Goal: Transaction & Acquisition: Subscribe to service/newsletter

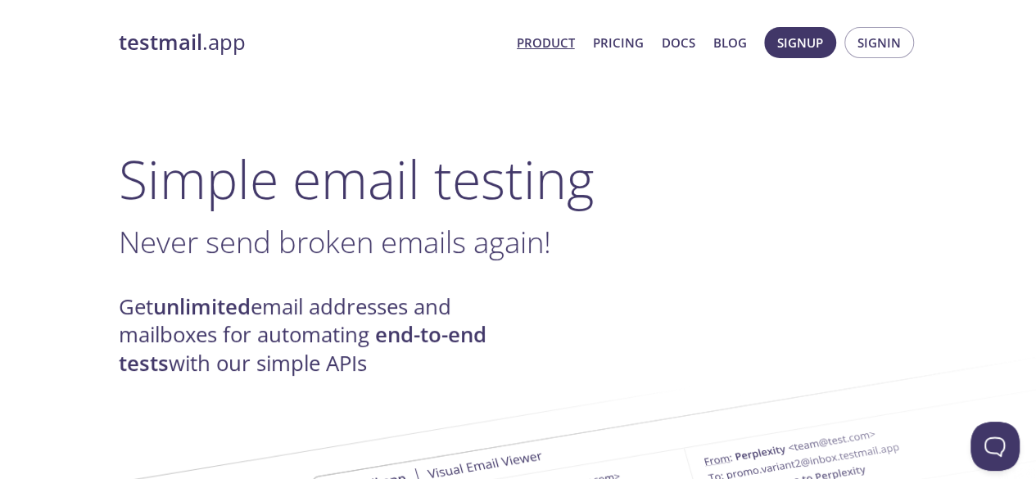
click at [258, 165] on h1 "Simple email testing" at bounding box center [519, 178] width 800 height 63
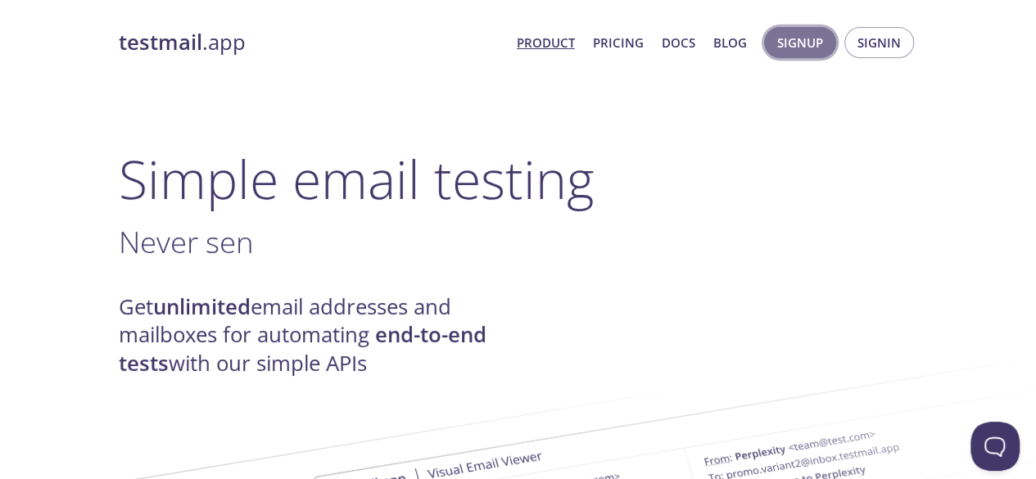
click at [796, 38] on span "Signup" at bounding box center [801, 42] width 46 height 21
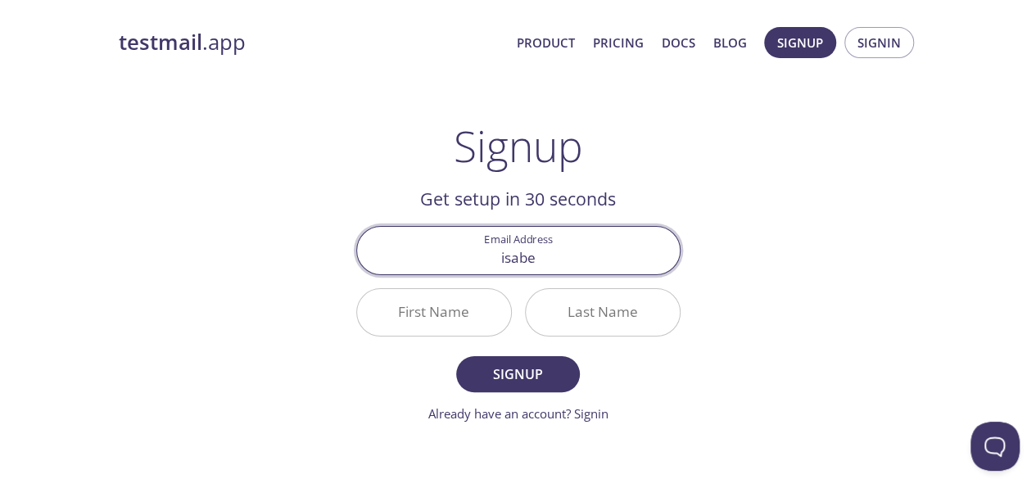
type input "[PERSON_NAME][EMAIL_ADDRESS][DOMAIN_NAME]"
click at [461, 321] on input "First Name" at bounding box center [434, 312] width 154 height 47
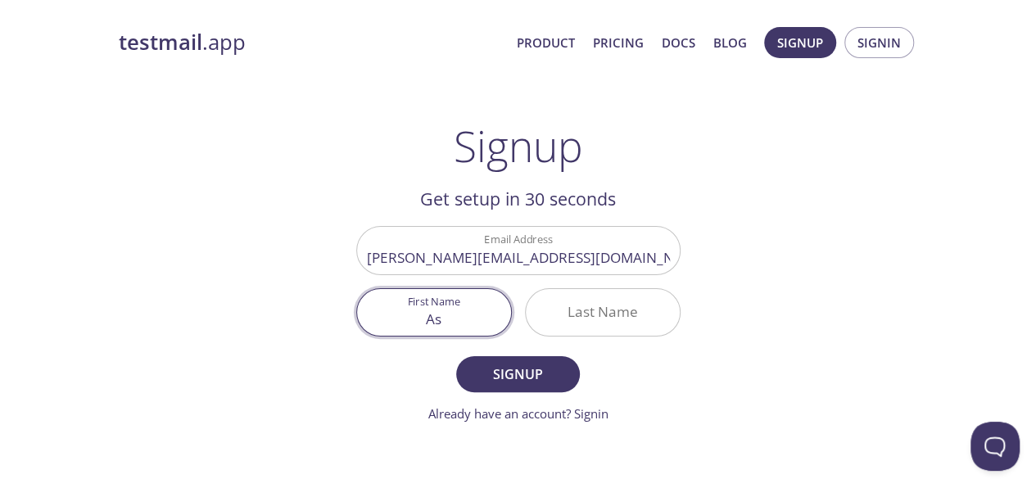
type input "A"
type input "Sab"
click at [562, 315] on input "Last Name" at bounding box center [603, 312] width 154 height 47
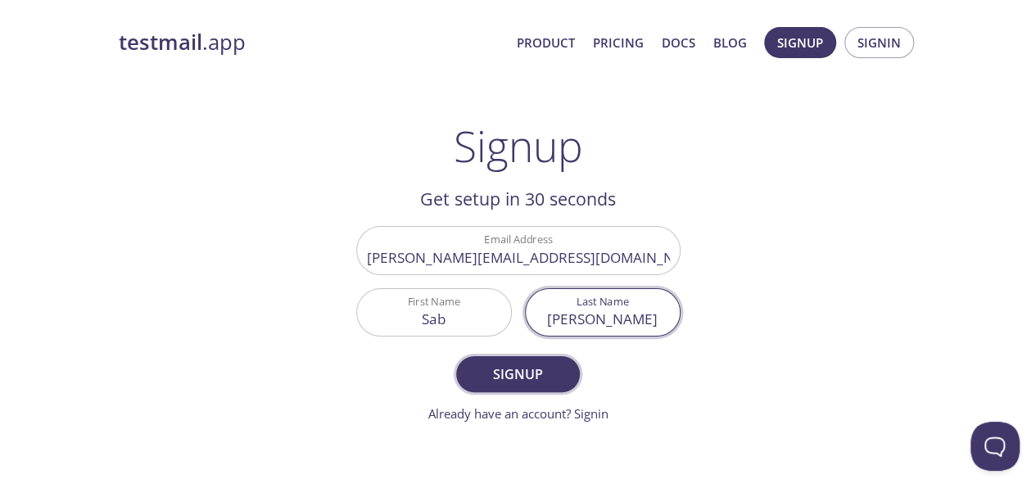
type input "[PERSON_NAME]"
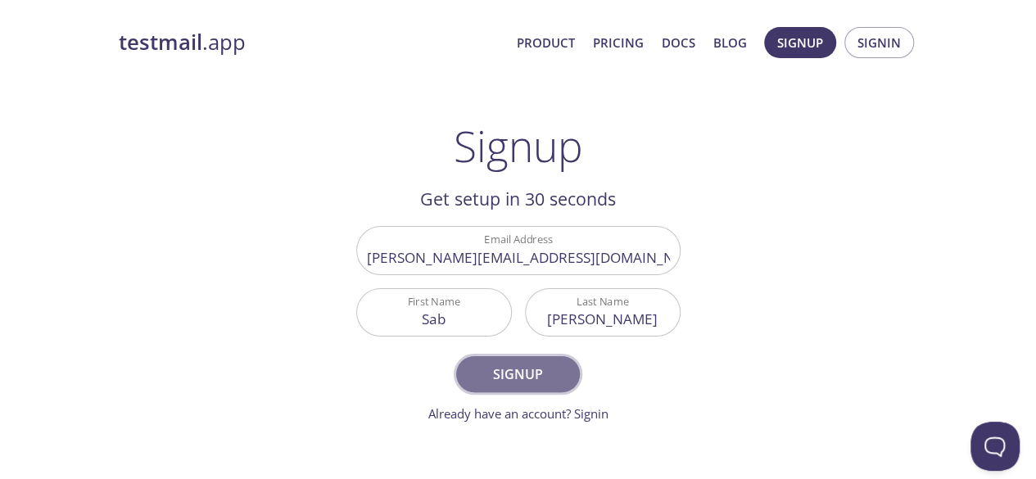
click at [538, 363] on span "Signup" at bounding box center [517, 374] width 87 height 23
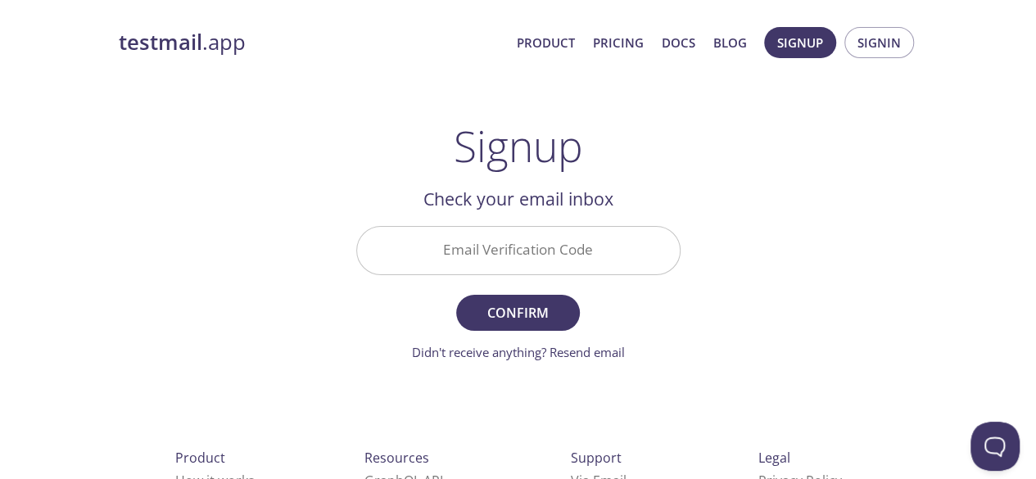
click at [447, 247] on input "Email Verification Code" at bounding box center [518, 250] width 323 height 47
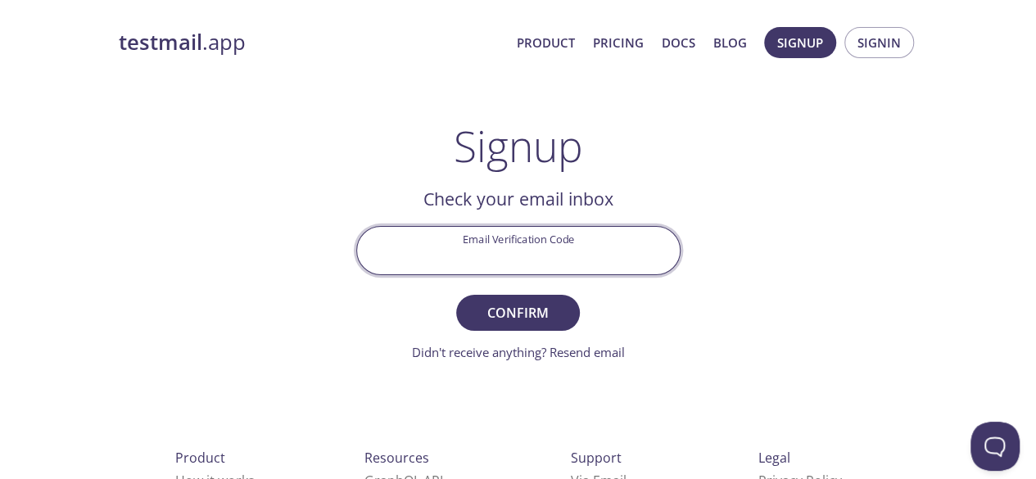
paste input "MM6N5A6"
type input "MM6N5A6"
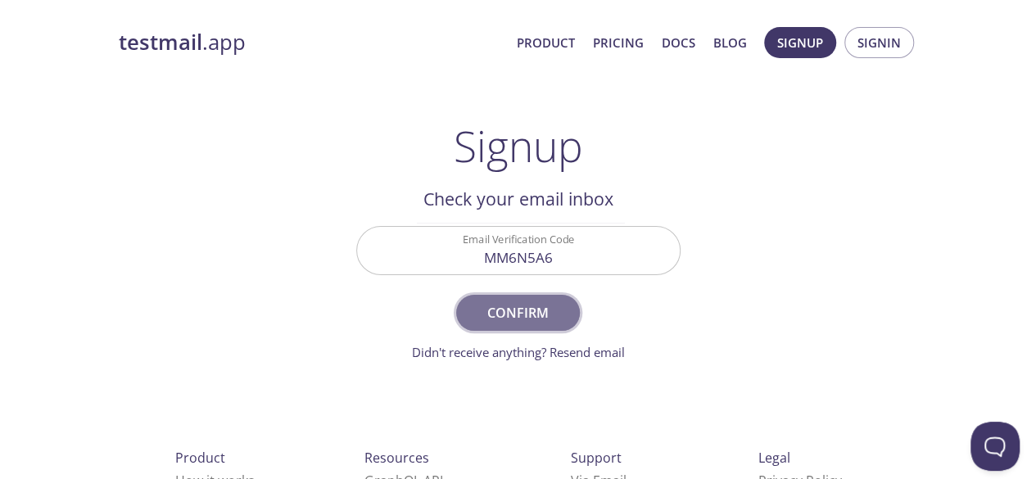
click at [481, 306] on span "Confirm" at bounding box center [517, 313] width 87 height 23
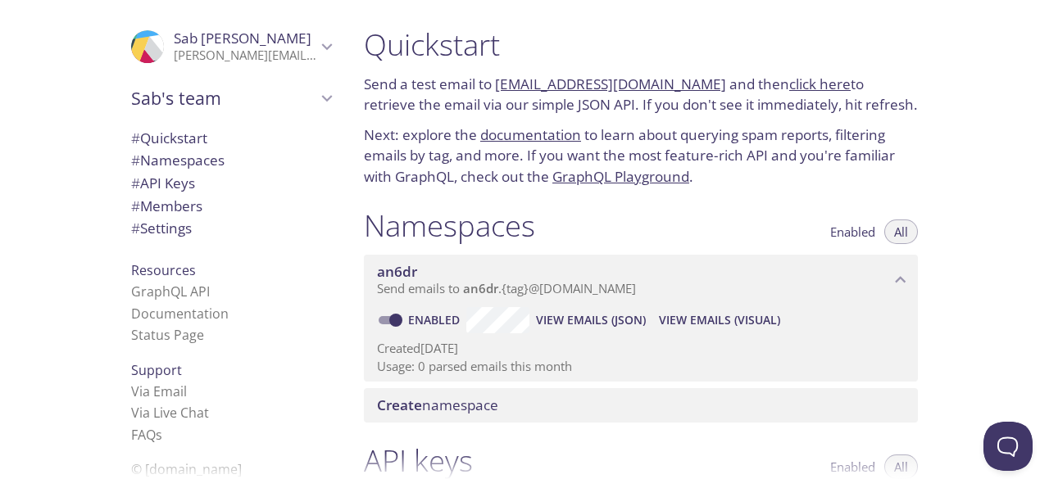
click at [789, 79] on link "click here" at bounding box center [819, 84] width 61 height 19
